Goal: Task Accomplishment & Management: Complete application form

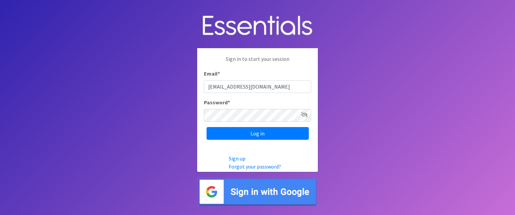
type input "[EMAIL_ADDRESS][DOMAIN_NAME]"
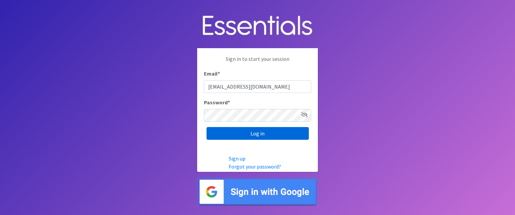
click at [250, 135] on input "Log in" at bounding box center [257, 133] width 102 height 13
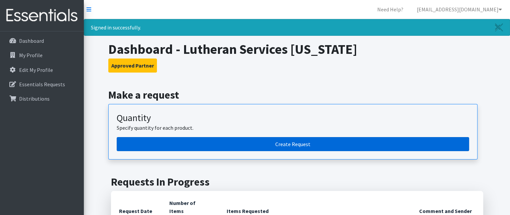
click at [323, 143] on link "Create Request" at bounding box center [293, 144] width 352 height 14
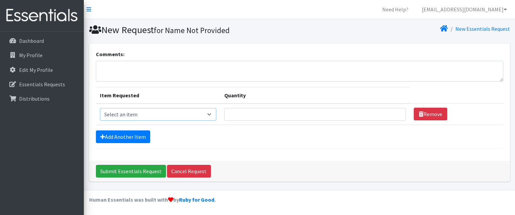
click at [206, 117] on select "Select an item Kids (Newborn) Kids (Preemie) Kids (Size 1) Kids (Size 2) Kids (…" at bounding box center [158, 114] width 116 height 13
select select "753"
click at [100, 108] on select "Select an item Kids (Newborn) Kids (Preemie) Kids (Size 1) Kids (Size 2) Kids (…" at bounding box center [158, 114] width 116 height 13
click at [259, 115] on input "Quantity" at bounding box center [314, 114] width 181 height 13
type input "875"
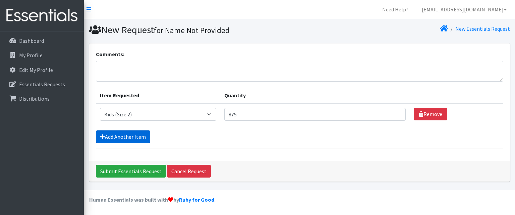
click at [112, 134] on link "Add Another Item" at bounding box center [123, 137] width 54 height 13
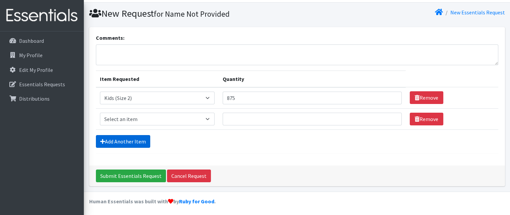
scroll to position [17, 0]
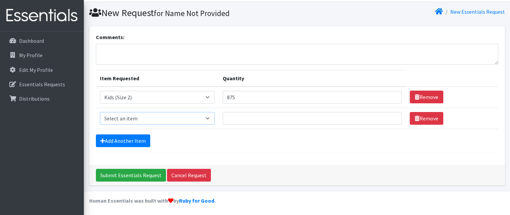
click at [166, 116] on select "Select an item Kids (Newborn) Kids (Preemie) Kids (Size 1) Kids (Size 2) Kids (…" at bounding box center [157, 118] width 115 height 13
select select "732"
click at [100, 112] on select "Select an item Kids (Newborn) Kids (Preemie) Kids (Size 1) Kids (Size 2) Kids (…" at bounding box center [157, 118] width 115 height 13
click at [241, 118] on input "Quantity" at bounding box center [312, 118] width 179 height 13
type input "700"
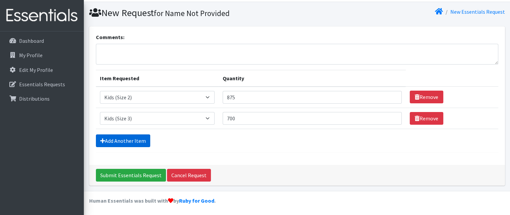
click at [129, 138] on link "Add Another Item" at bounding box center [123, 141] width 54 height 13
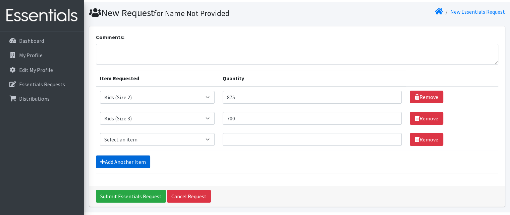
scroll to position [38, 0]
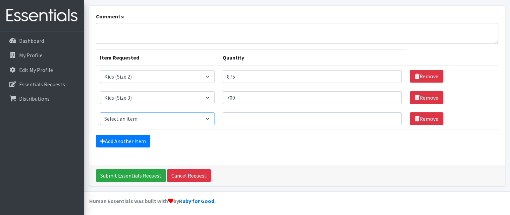
click at [137, 114] on select "Select an item Kids (Newborn) Kids (Preemie) Kids (Size 1) Kids (Size 2) Kids (…" at bounding box center [157, 119] width 115 height 13
select select "739"
click at [100, 113] on select "Select an item Kids (Newborn) Kids (Preemie) Kids (Size 1) Kids (Size 2) Kids (…" at bounding box center [157, 119] width 115 height 13
click at [236, 116] on input "Quantity" at bounding box center [312, 119] width 179 height 13
type input "875"
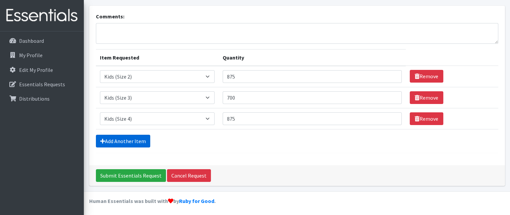
click at [132, 139] on link "Add Another Item" at bounding box center [123, 141] width 54 height 13
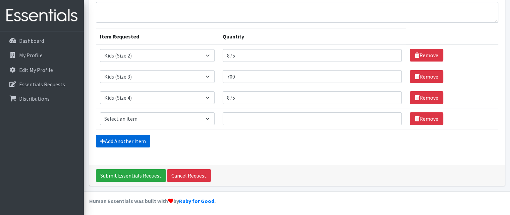
scroll to position [59, 0]
click at [150, 118] on select "Select an item Kids (Newborn) Kids (Preemie) Kids (Size 1) Kids (Size 2) Kids (…" at bounding box center [157, 119] width 115 height 13
select select "740"
click at [100, 113] on select "Select an item Kids (Newborn) Kids (Preemie) Kids (Size 1) Kids (Size 2) Kids (…" at bounding box center [157, 119] width 115 height 13
click at [254, 120] on input "Quantity" at bounding box center [312, 119] width 179 height 13
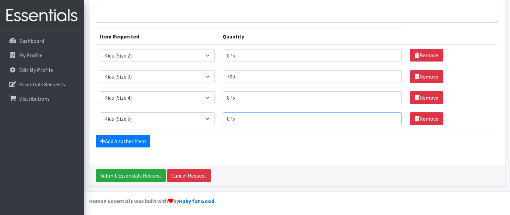
type input "875"
click at [253, 144] on div "Add Another Item" at bounding box center [297, 141] width 402 height 13
click at [126, 139] on link "Add Another Item" at bounding box center [123, 141] width 54 height 13
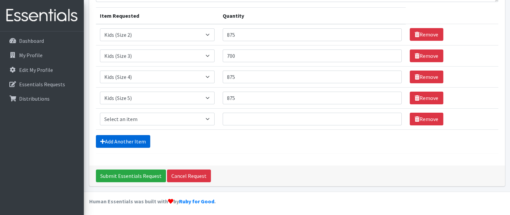
scroll to position [80, 0]
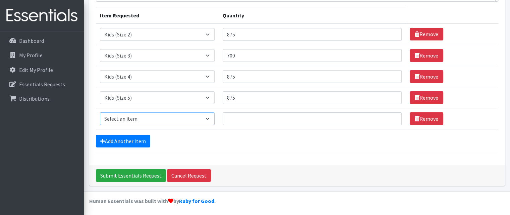
click at [167, 120] on select "Select an item Kids (Newborn) Kids (Preemie) Kids (Size 1) Kids (Size 2) Kids (…" at bounding box center [157, 119] width 115 height 13
select select "742"
click at [100, 113] on select "Select an item Kids (Newborn) Kids (Preemie) Kids (Size 1) Kids (Size 2) Kids (…" at bounding box center [157, 119] width 115 height 13
click at [266, 145] on div "Add Another Item" at bounding box center [297, 141] width 402 height 13
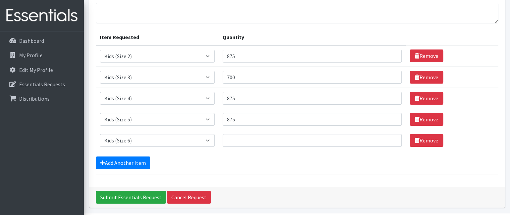
scroll to position [47, 0]
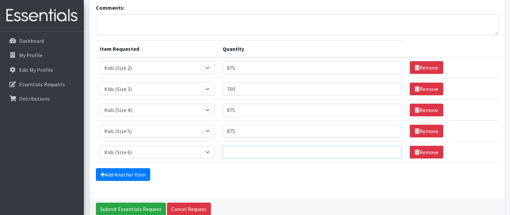
click at [248, 152] on input "Quantity" at bounding box center [312, 152] width 179 height 13
click at [277, 155] on input "Quantity" at bounding box center [312, 152] width 179 height 13
click at [286, 175] on div "Add Another Item" at bounding box center [297, 175] width 402 height 13
click at [259, 152] on input "Quantity" at bounding box center [312, 152] width 179 height 13
click at [267, 176] on div "Add Another Item" at bounding box center [297, 175] width 402 height 13
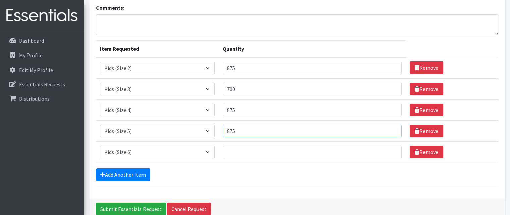
click at [263, 133] on input "875" at bounding box center [312, 131] width 179 height 13
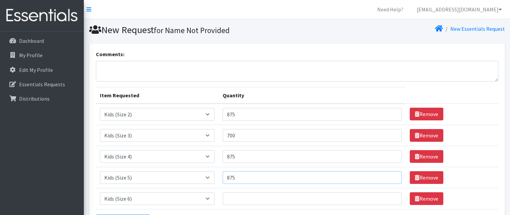
scroll to position [34, 0]
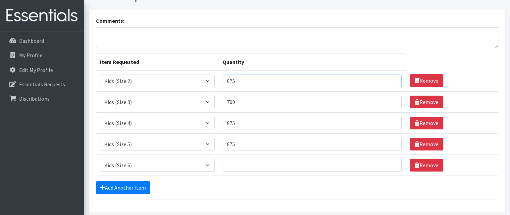
click at [242, 84] on input "875" at bounding box center [312, 81] width 179 height 13
type input "8"
type input "700"
click at [249, 166] on input "Quantity" at bounding box center [312, 165] width 179 height 13
type input "875"
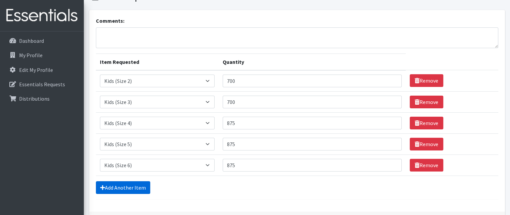
click at [144, 188] on link "Add Another Item" at bounding box center [123, 188] width 54 height 13
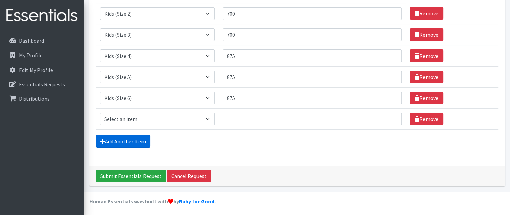
scroll to position [101, 0]
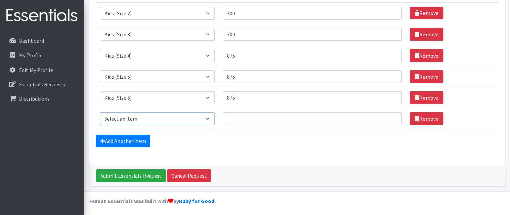
click at [150, 118] on select "Select an item Kids (Newborn) Kids (Preemie) Kids (Size 1) Kids (Size 2) Kids (…" at bounding box center [157, 119] width 115 height 13
select select "756"
click at [100, 113] on select "Select an item Kids (Newborn) Kids (Preemie) Kids (Size 1) Kids (Size 2) Kids (…" at bounding box center [157, 119] width 115 height 13
click at [244, 118] on input "Quantity" at bounding box center [312, 119] width 179 height 13
type input "875"
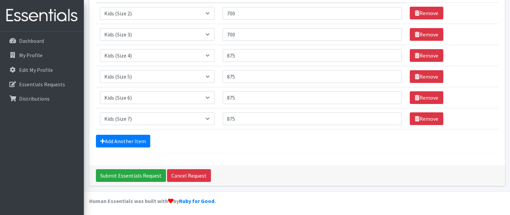
click at [131, 149] on form "Comments: Item Requested Quantity Item Requested Select an item Kids (Newborn) …" at bounding box center [297, 51] width 402 height 204
click at [139, 141] on link "Add Another Item" at bounding box center [123, 141] width 54 height 13
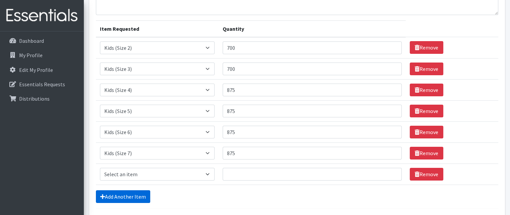
scroll to position [55, 0]
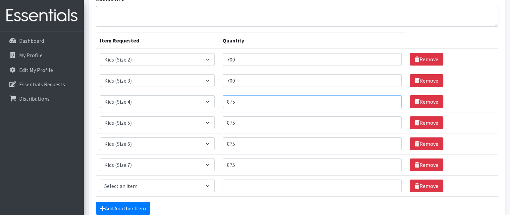
click at [243, 103] on input "875" at bounding box center [312, 102] width 179 height 13
click at [242, 103] on input "875" at bounding box center [312, 102] width 179 height 13
type input "8"
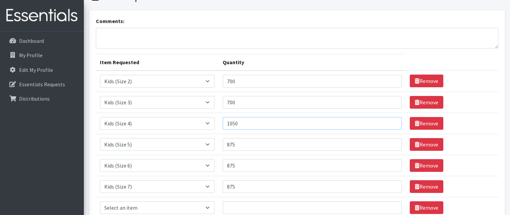
scroll to position [21, 0]
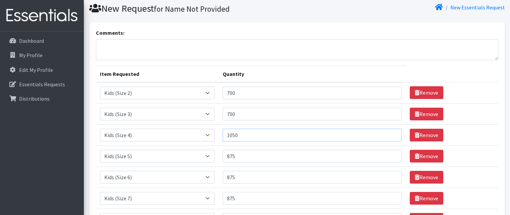
type input "1050"
click at [238, 156] on input "875" at bounding box center [312, 156] width 179 height 13
type input "8"
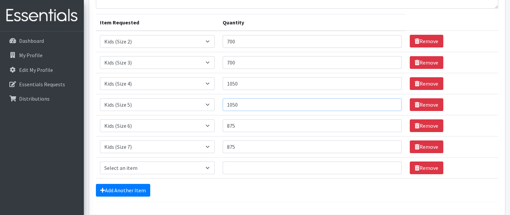
scroll to position [88, 0]
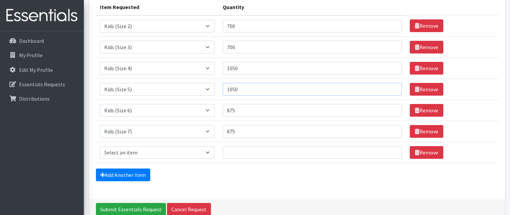
type input "1050"
click at [297, 186] on div "Comments: Item Requested Quantity Item Requested Select an item Kids (Newborn) …" at bounding box center [297, 77] width 416 height 244
click at [181, 149] on select "Select an item Kids (Newborn) Kids (Preemie) Kids (Size 1) Kids (Size 2) Kids (…" at bounding box center [157, 152] width 115 height 13
click at [199, 153] on select "Select an item Kids (Newborn) Kids (Preemie) Kids (Size 1) Kids (Size 2) Kids (…" at bounding box center [157, 152] width 115 height 13
select select "748"
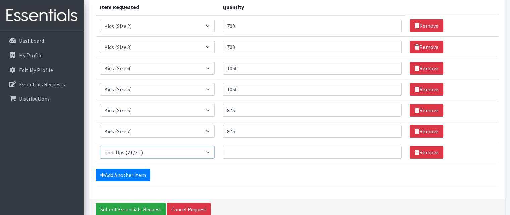
click at [100, 146] on select "Select an item Kids (Newborn) Kids (Preemie) Kids (Size 1) Kids (Size 2) Kids (…" at bounding box center [157, 152] width 115 height 13
click at [261, 155] on input "Quantity" at bounding box center [312, 152] width 179 height 13
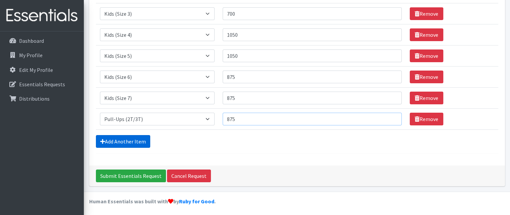
type input "875"
click at [129, 142] on link "Add Another Item" at bounding box center [123, 141] width 54 height 13
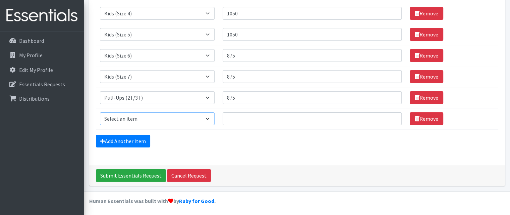
click at [172, 117] on select "Select an item Kids (Newborn) Kids (Preemie) Kids (Size 1) Kids (Size 2) Kids (…" at bounding box center [157, 119] width 115 height 13
click at [100, 113] on select "Select an item Kids (Newborn) Kids (Preemie) Kids (Size 1) Kids (Size 2) Kids (…" at bounding box center [157, 119] width 115 height 13
click at [160, 120] on select "Select an item Kids (Newborn) Kids (Preemie) Kids (Size 1) Kids (Size 2) Kids (…" at bounding box center [157, 119] width 115 height 13
select select "1352"
click at [100, 113] on select "Select an item Kids (Newborn) Kids (Preemie) Kids (Size 1) Kids (Size 2) Kids (…" at bounding box center [157, 119] width 115 height 13
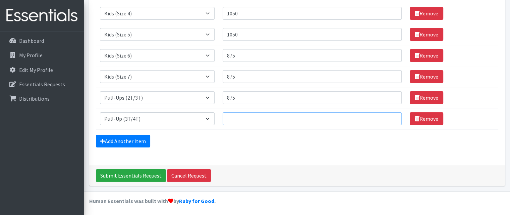
click at [248, 117] on input "Quantity" at bounding box center [312, 119] width 179 height 13
type input "875"
click at [140, 138] on link "Add Another Item" at bounding box center [123, 141] width 54 height 13
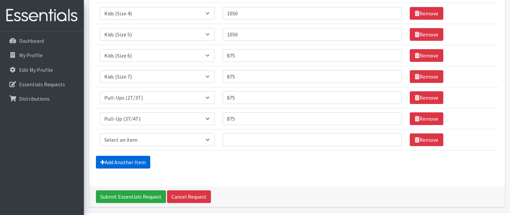
scroll to position [164, 0]
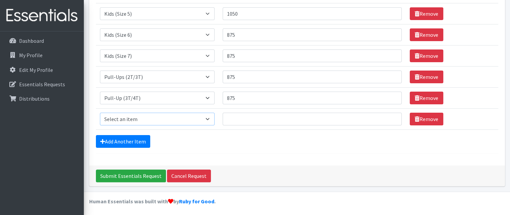
click at [144, 118] on select "Select an item Kids (Newborn) Kids (Preemie) Kids (Size 1) Kids (Size 2) Kids (…" at bounding box center [157, 119] width 115 height 13
select select "731"
click at [100, 113] on select "Select an item Kids (Newborn) Kids (Preemie) Kids (Size 1) Kids (Size 2) Kids (…" at bounding box center [157, 119] width 115 height 13
click at [236, 120] on input "Quantity" at bounding box center [312, 119] width 179 height 13
type input "700"
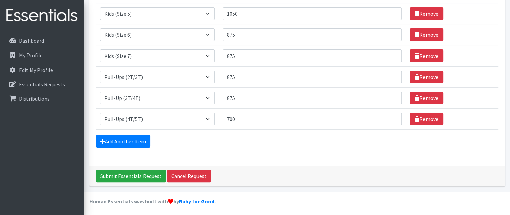
click at [234, 148] on form "Comments: Item Requested Quantity Item Requested Select an item Kids (Newborn) …" at bounding box center [297, 20] width 402 height 268
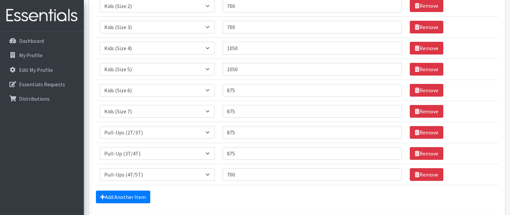
scroll to position [97, 0]
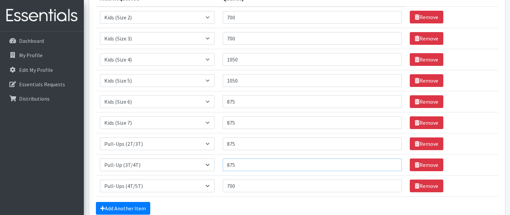
click at [241, 166] on input "875" at bounding box center [312, 165] width 179 height 13
type input "8"
type input "700"
click at [258, 199] on form "Comments: Item Requested Quantity Item Requested Select an item Kids (Newborn) …" at bounding box center [297, 87] width 402 height 268
click at [241, 102] on input "875" at bounding box center [312, 102] width 179 height 13
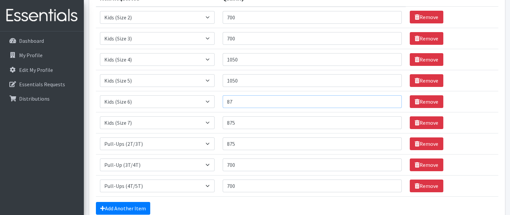
type input "8"
type input "0"
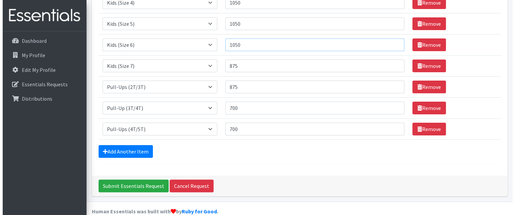
scroll to position [164, 0]
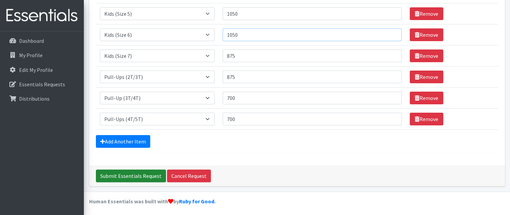
type input "1050"
click at [127, 175] on input "Submit Essentials Request" at bounding box center [131, 176] width 70 height 13
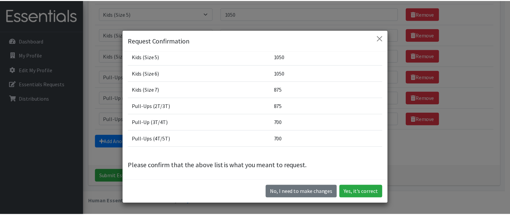
scroll to position [74, 0]
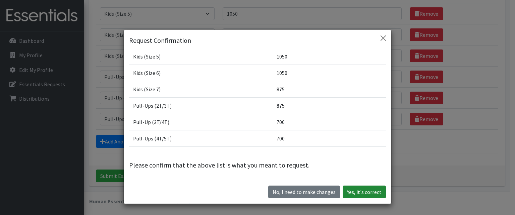
click at [370, 194] on button "Yes, it's correct" at bounding box center [363, 192] width 43 height 13
